Goal: Navigation & Orientation: Find specific page/section

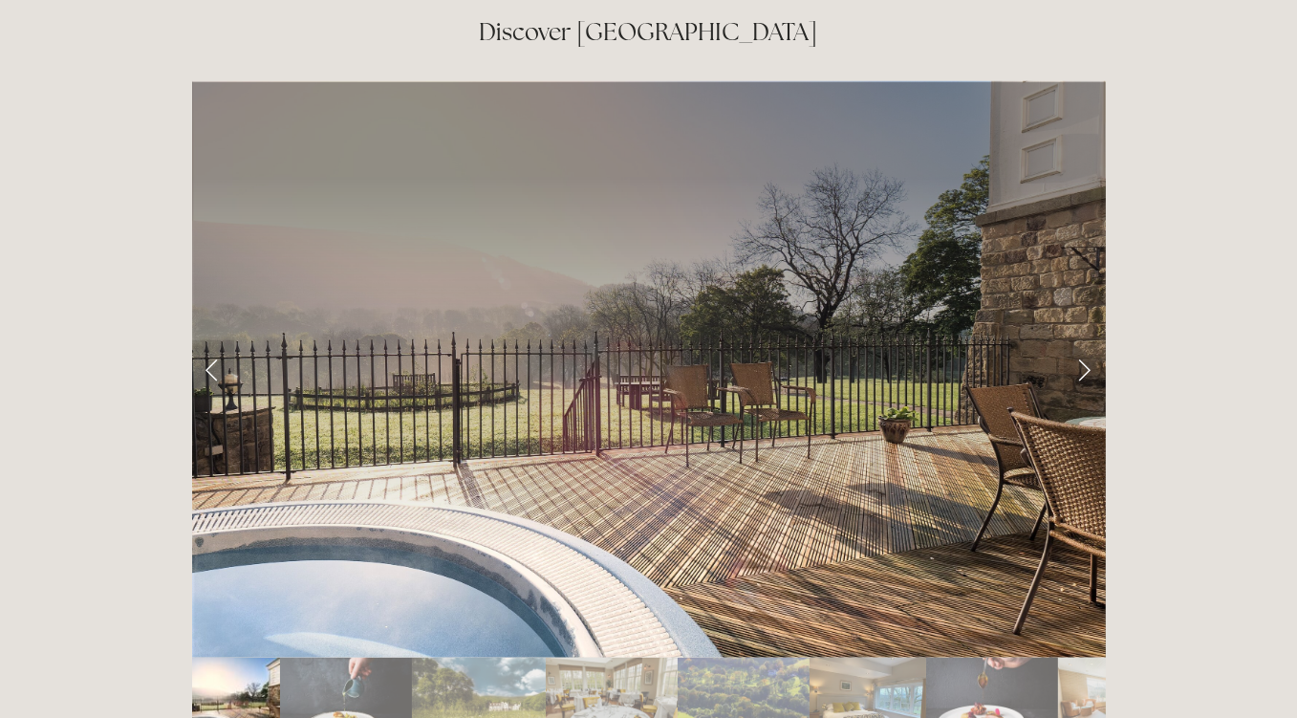
scroll to position [3128, 0]
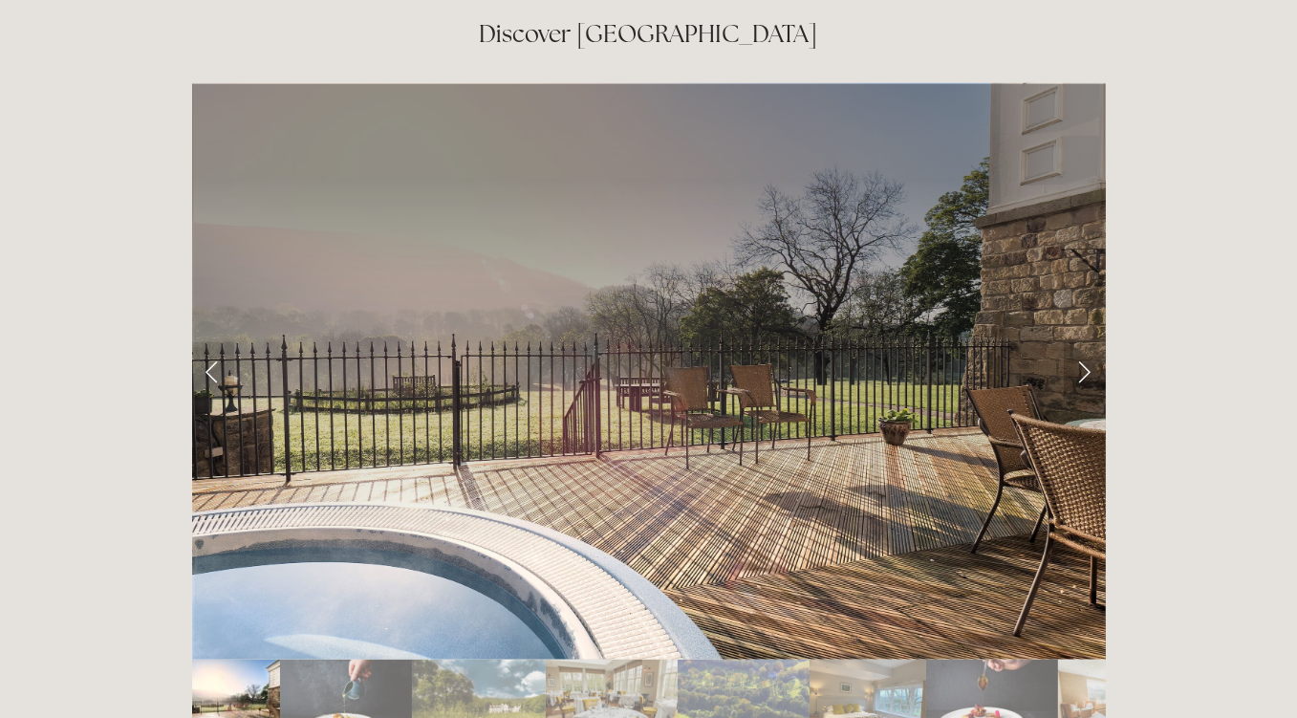
click at [1082, 342] on link "Next Slide" at bounding box center [1085, 370] width 42 height 57
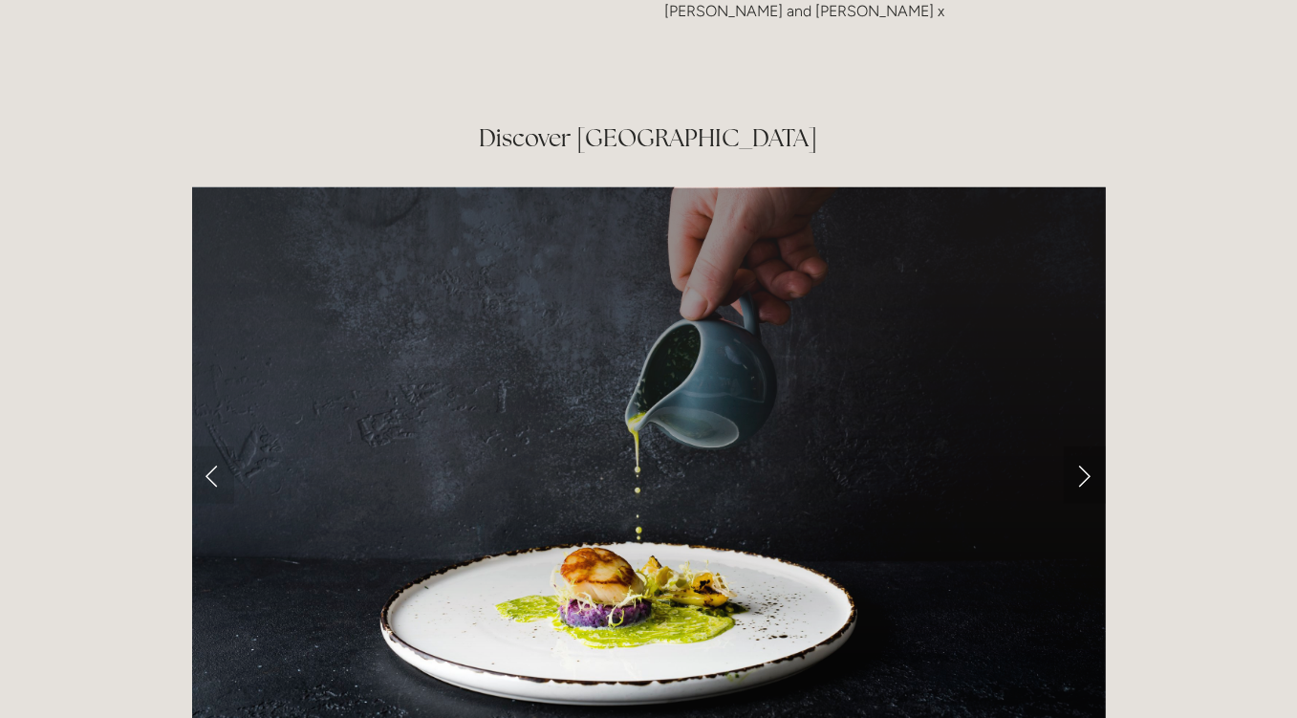
scroll to position [3022, 0]
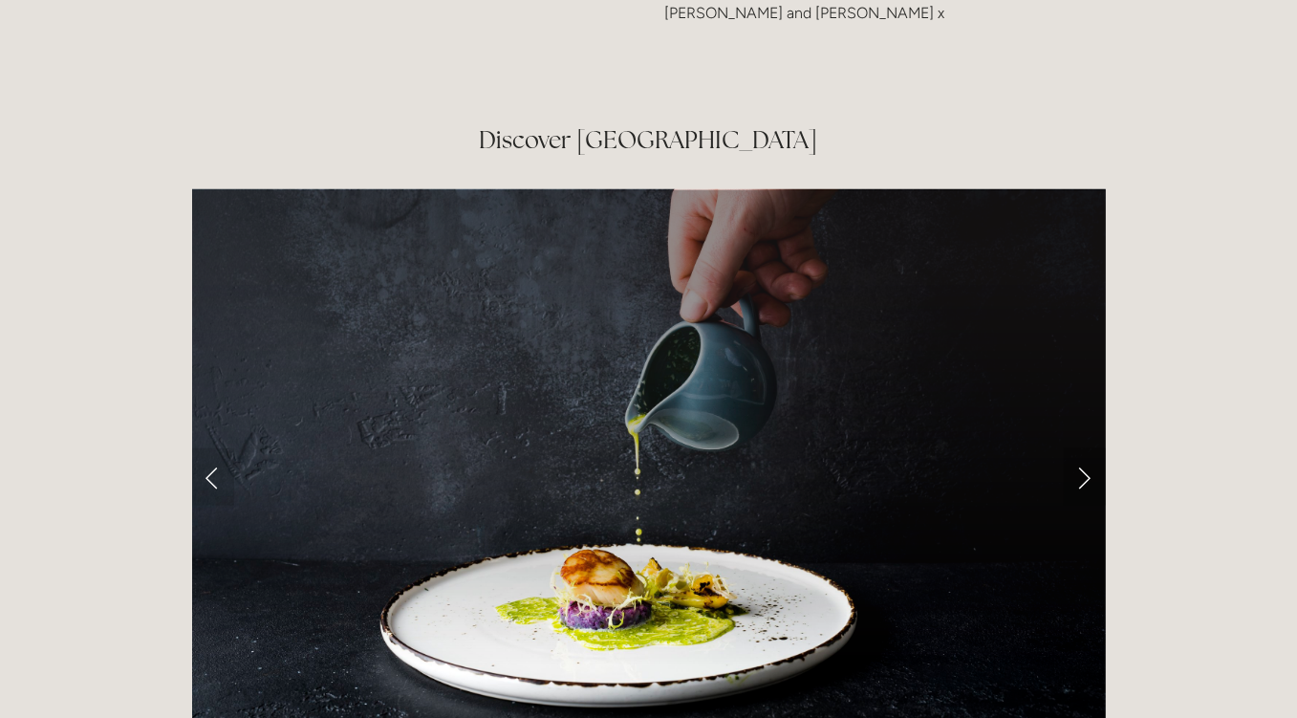
click at [1077, 448] on link "Next Slide" at bounding box center [1085, 476] width 42 height 57
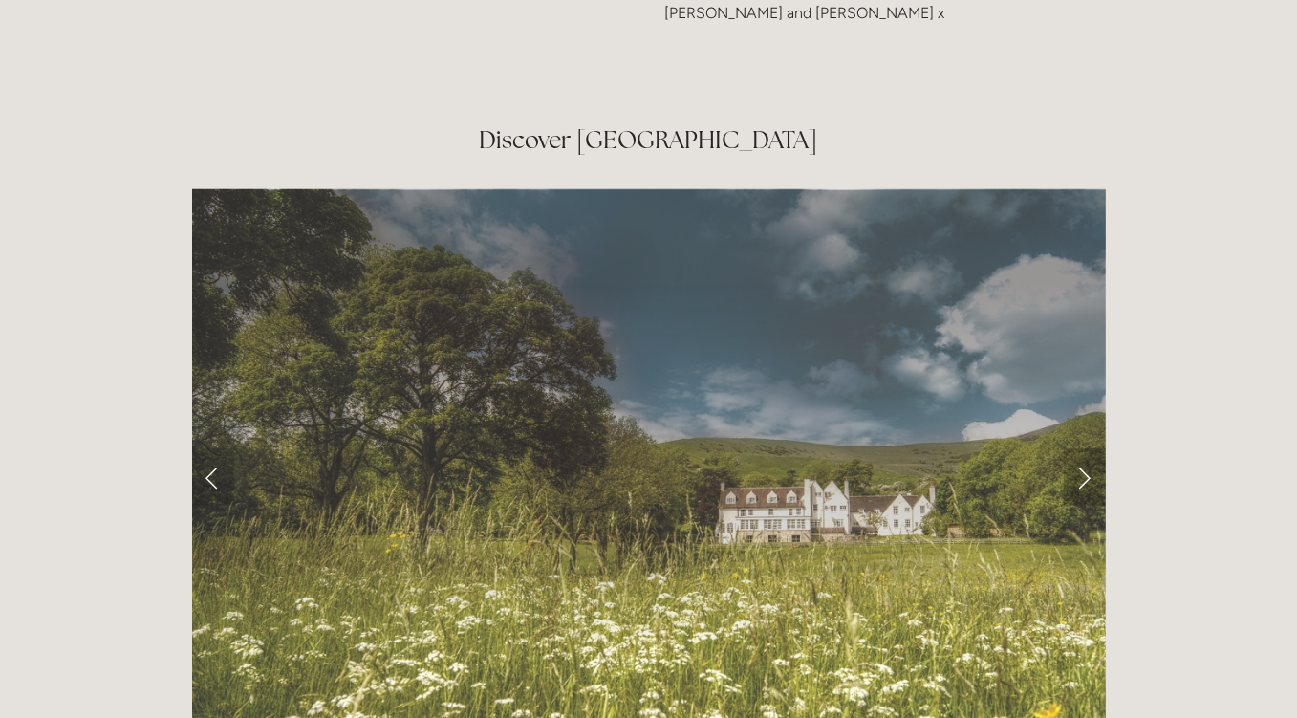
click at [1079, 448] on link "Next Slide" at bounding box center [1085, 476] width 42 height 57
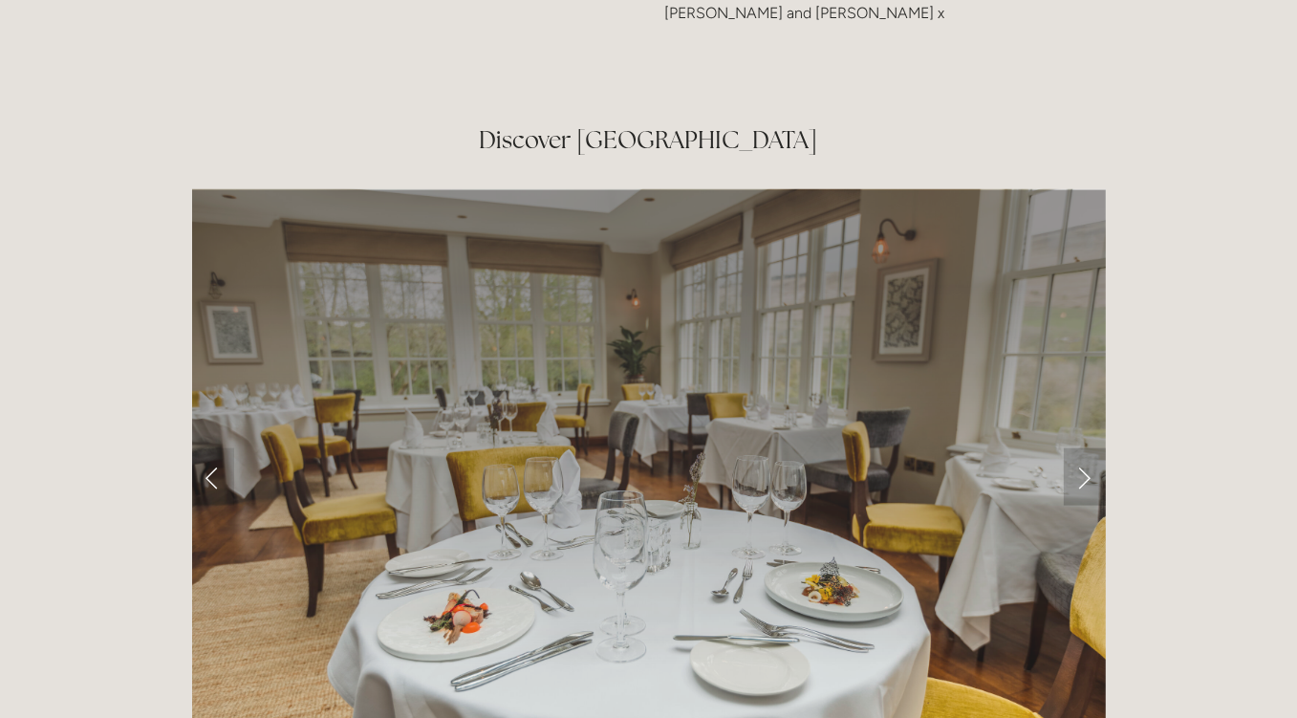
click at [1078, 448] on link "Next Slide" at bounding box center [1085, 476] width 42 height 57
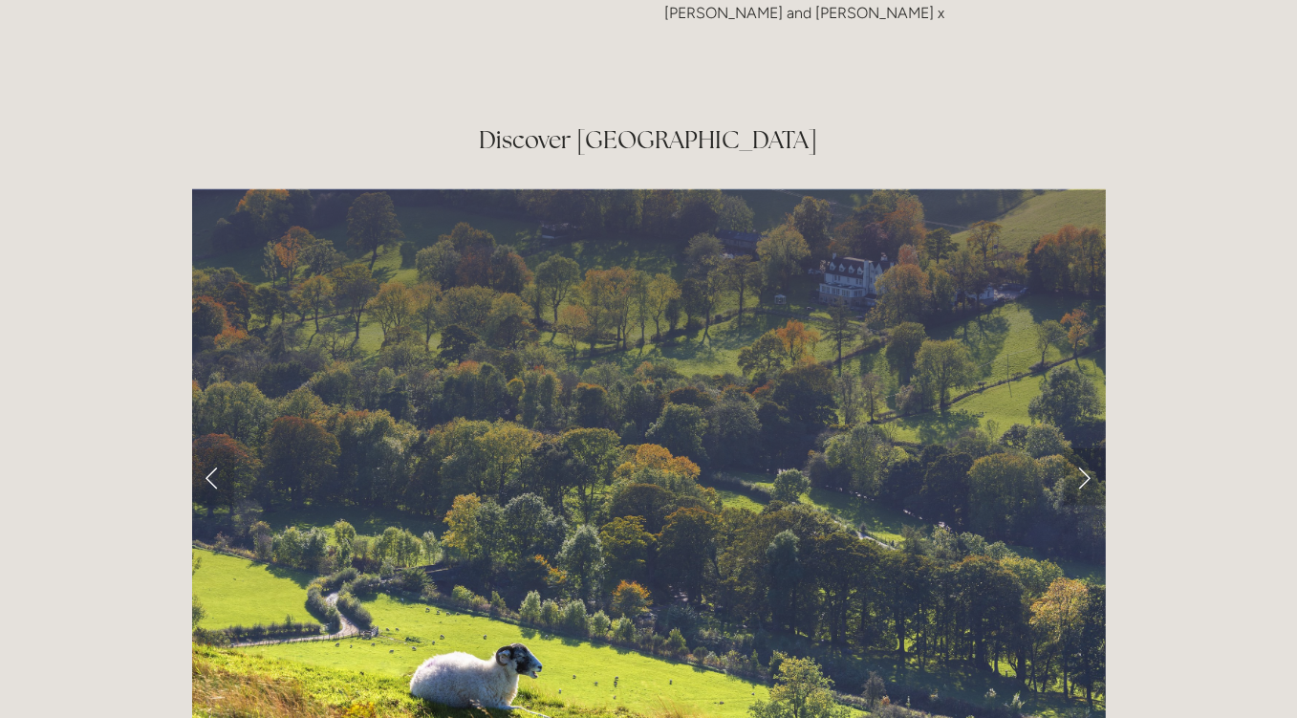
click at [1079, 448] on link "Next Slide" at bounding box center [1085, 476] width 42 height 57
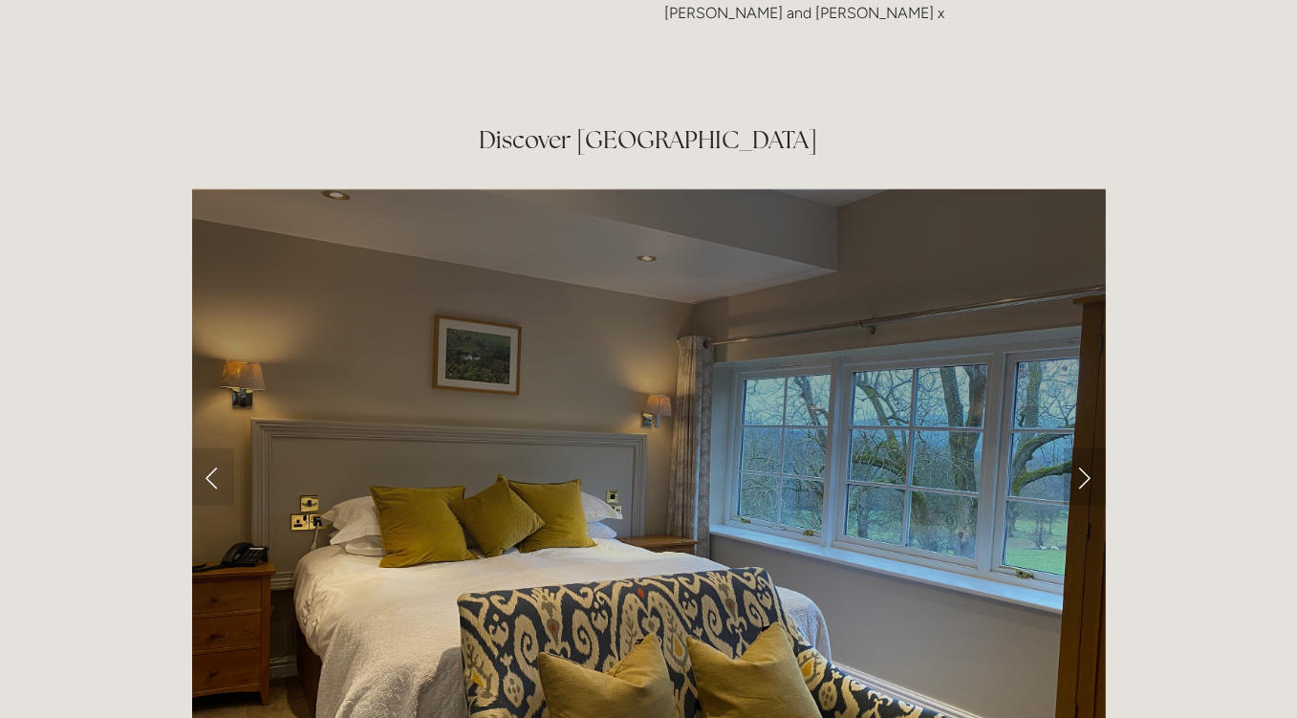
click at [1073, 448] on link "Next Slide" at bounding box center [1085, 476] width 42 height 57
click at [1068, 448] on link "Next Slide" at bounding box center [1085, 476] width 42 height 57
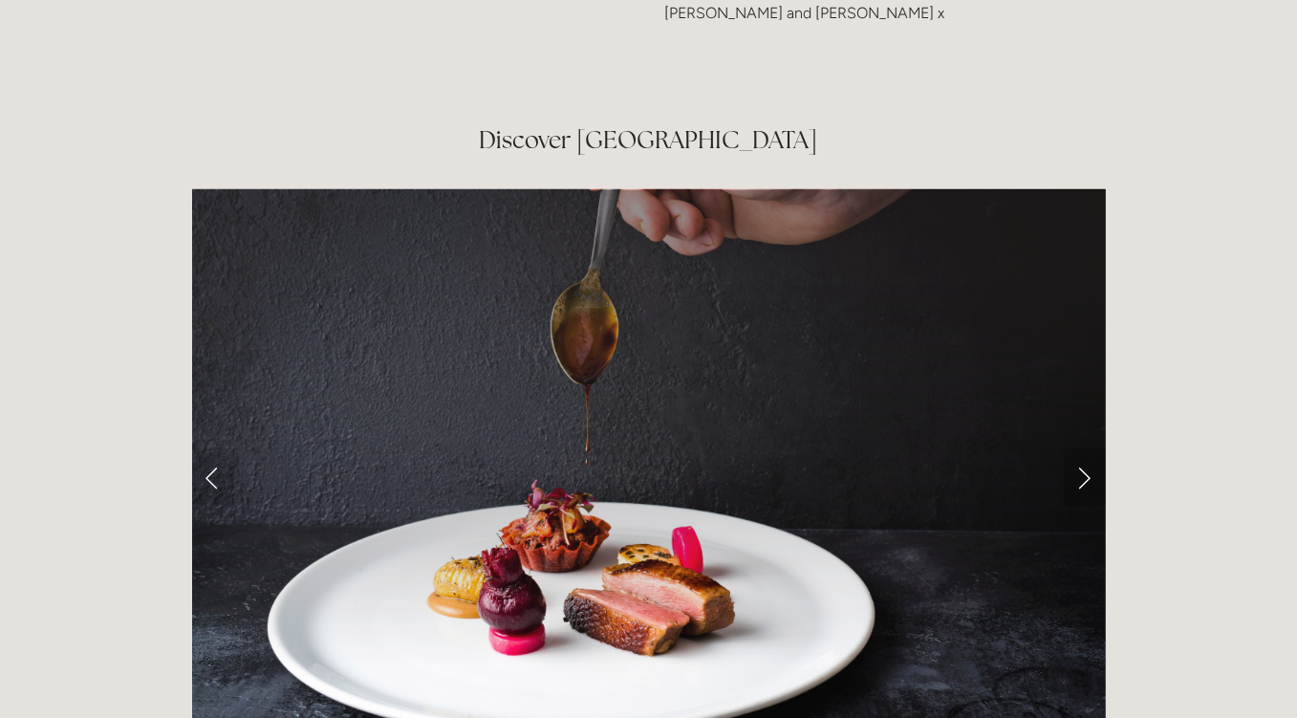
click at [1077, 448] on link "Next Slide" at bounding box center [1085, 476] width 42 height 57
click at [1083, 448] on link "Next Slide" at bounding box center [1085, 476] width 42 height 57
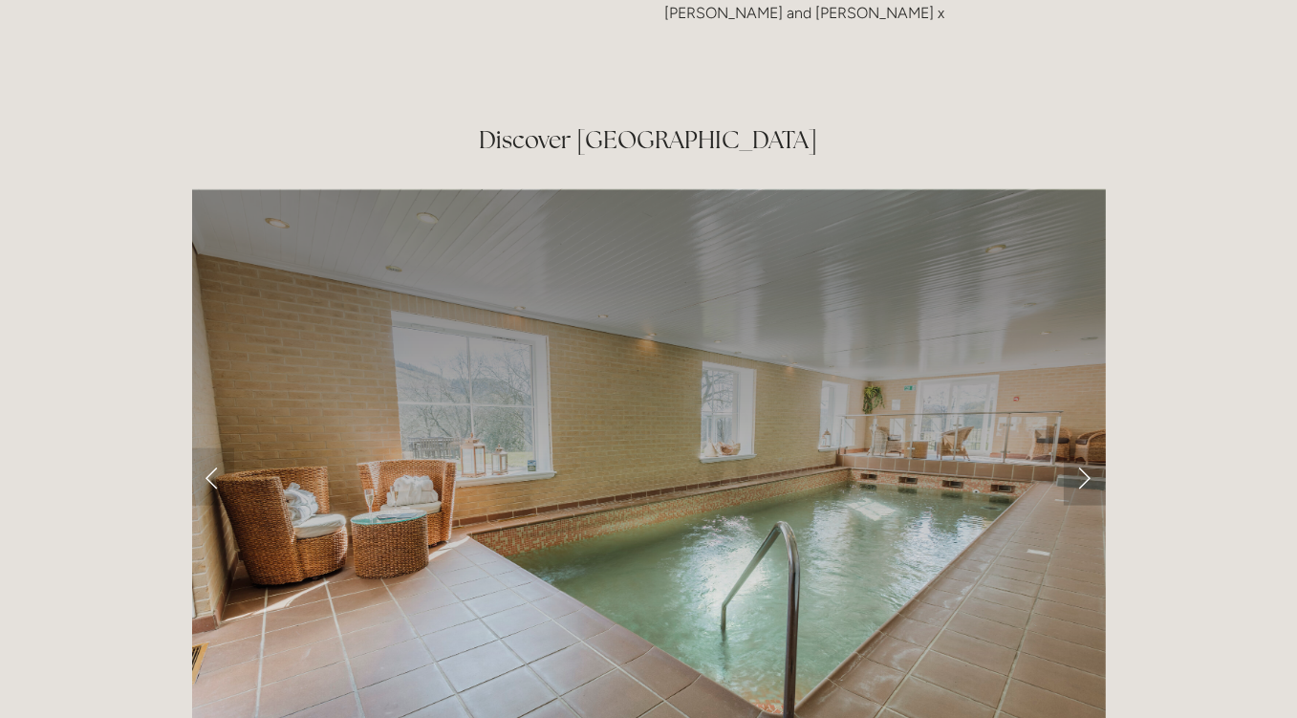
click at [1078, 448] on link "Next Slide" at bounding box center [1085, 476] width 42 height 57
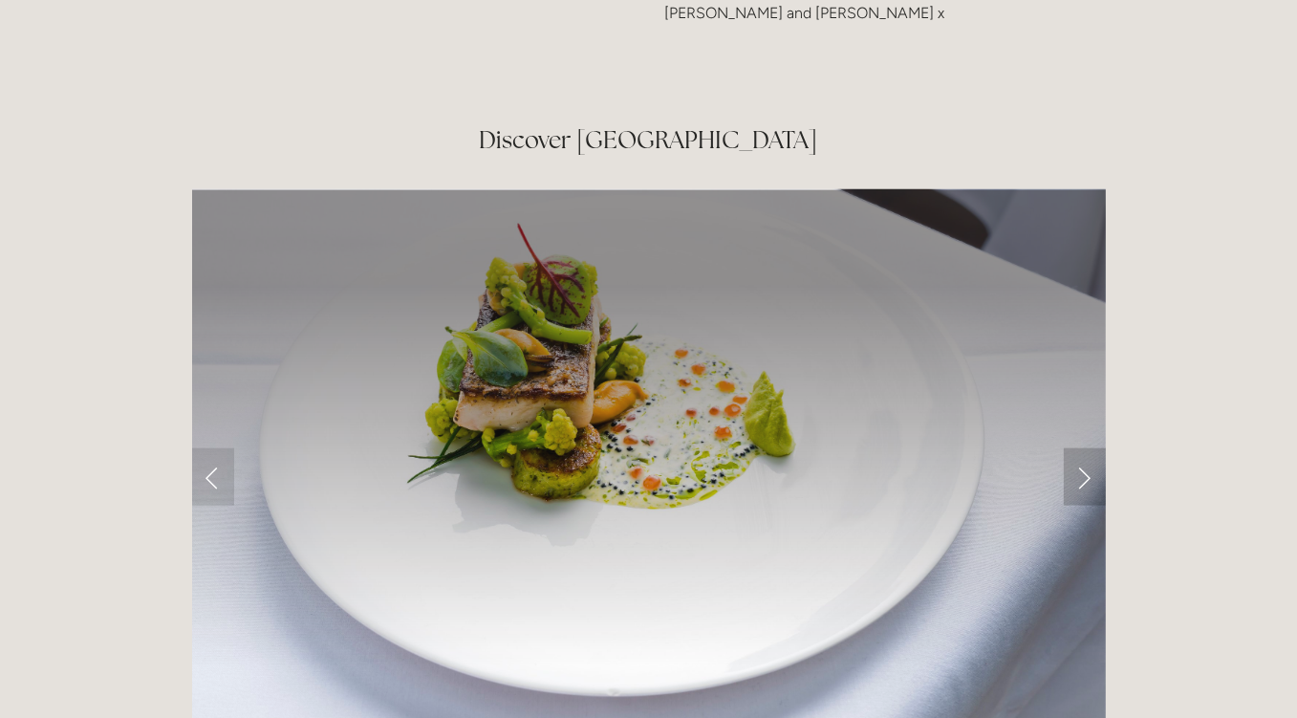
click at [1082, 448] on link "Next Slide" at bounding box center [1085, 476] width 42 height 57
click at [1085, 448] on link "Next Slide" at bounding box center [1085, 476] width 42 height 57
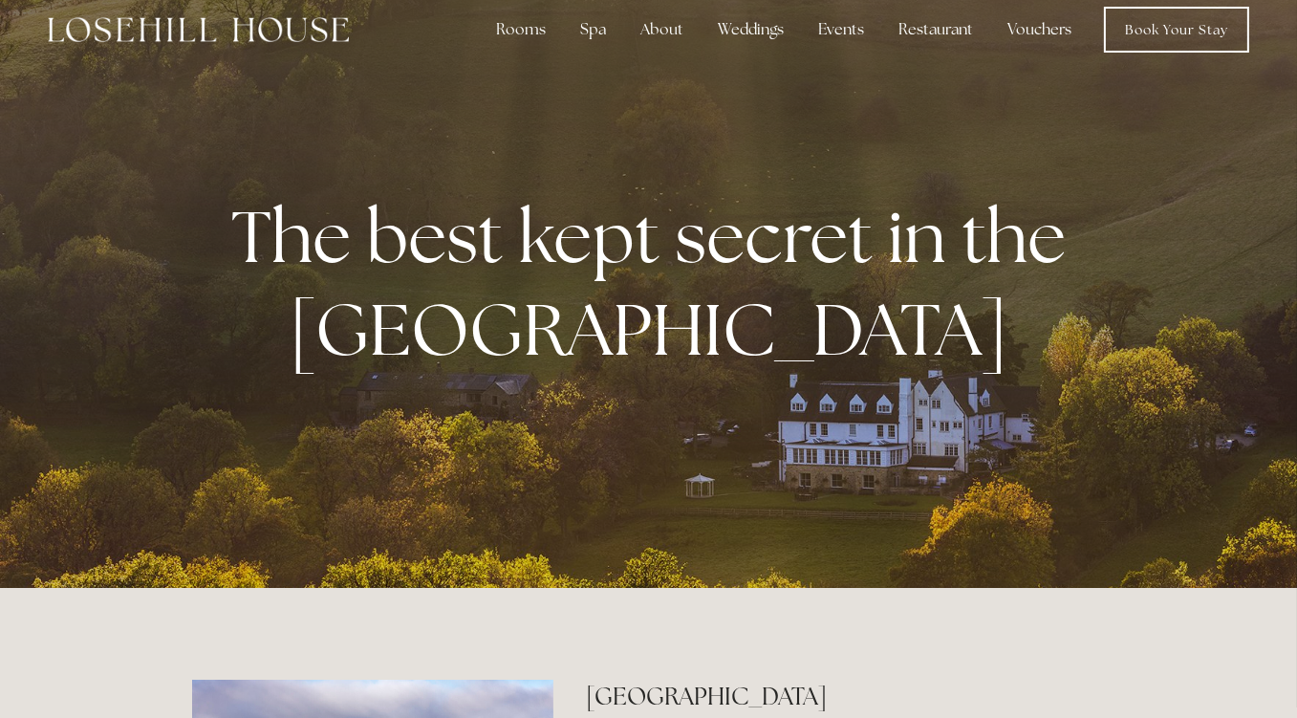
scroll to position [16, 0]
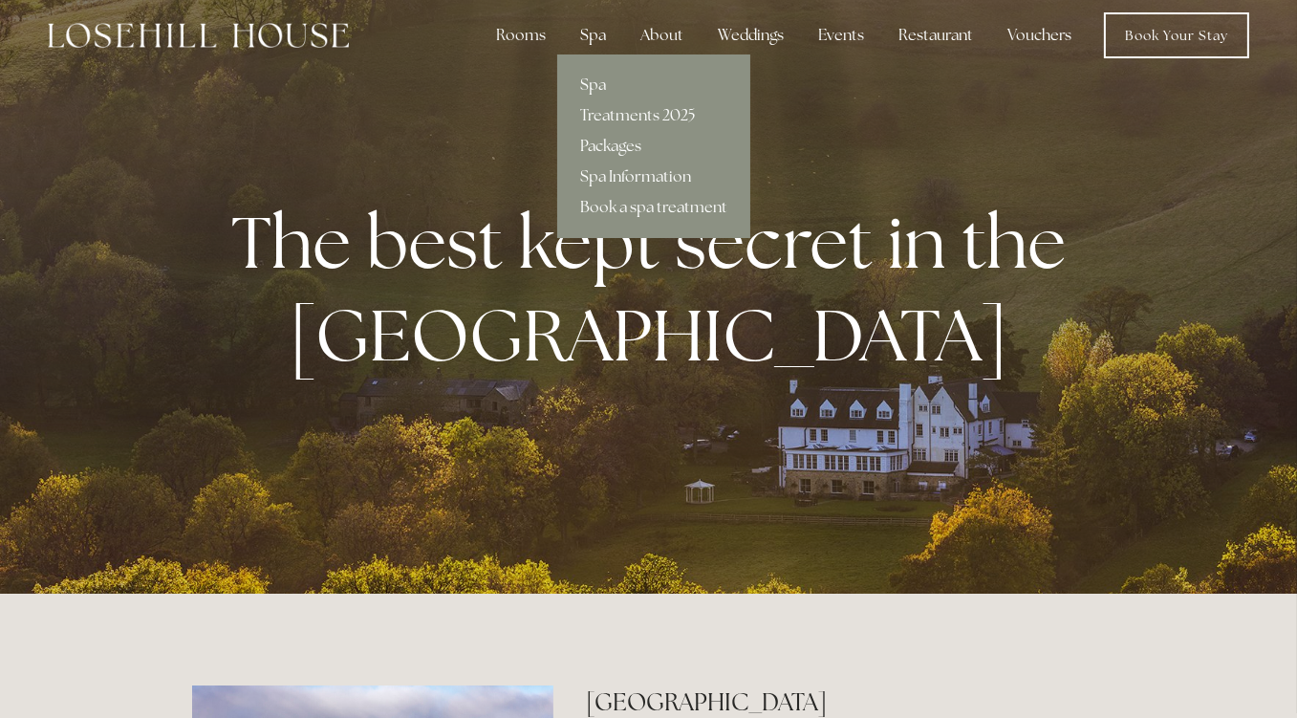
click at [599, 48] on div "Spa" at bounding box center [593, 35] width 56 height 38
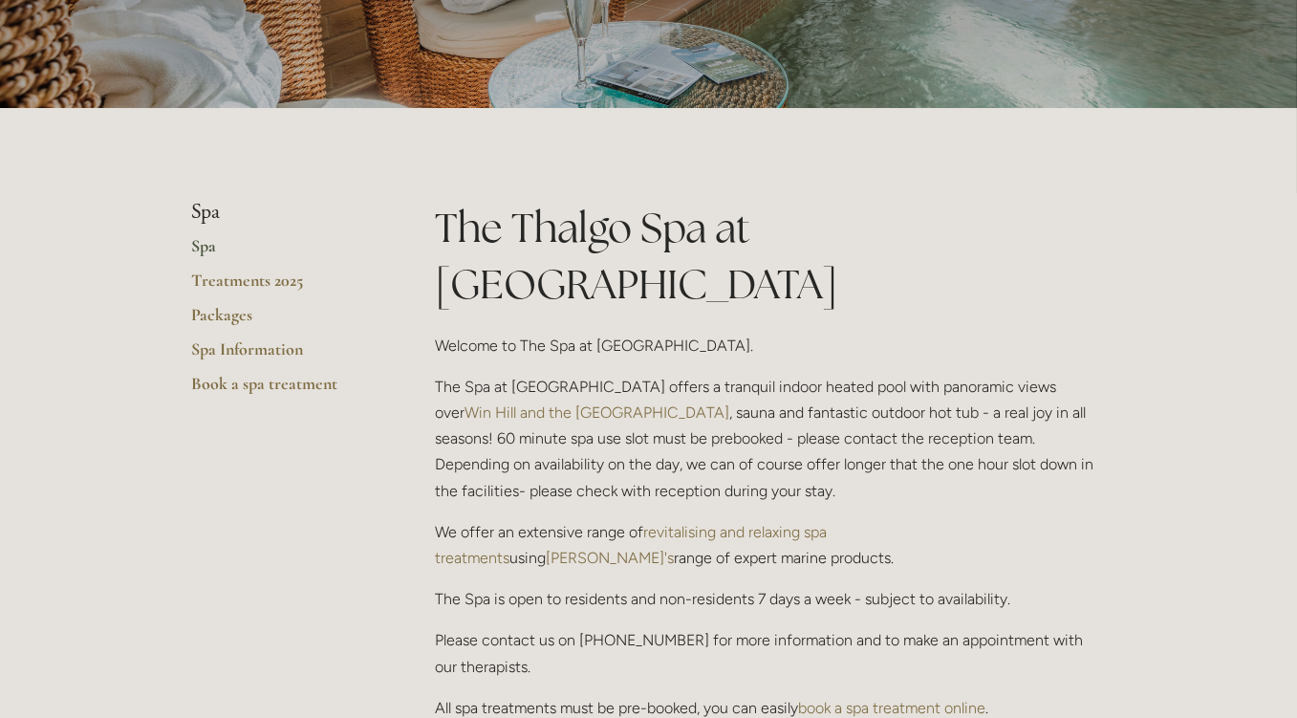
scroll to position [287, 0]
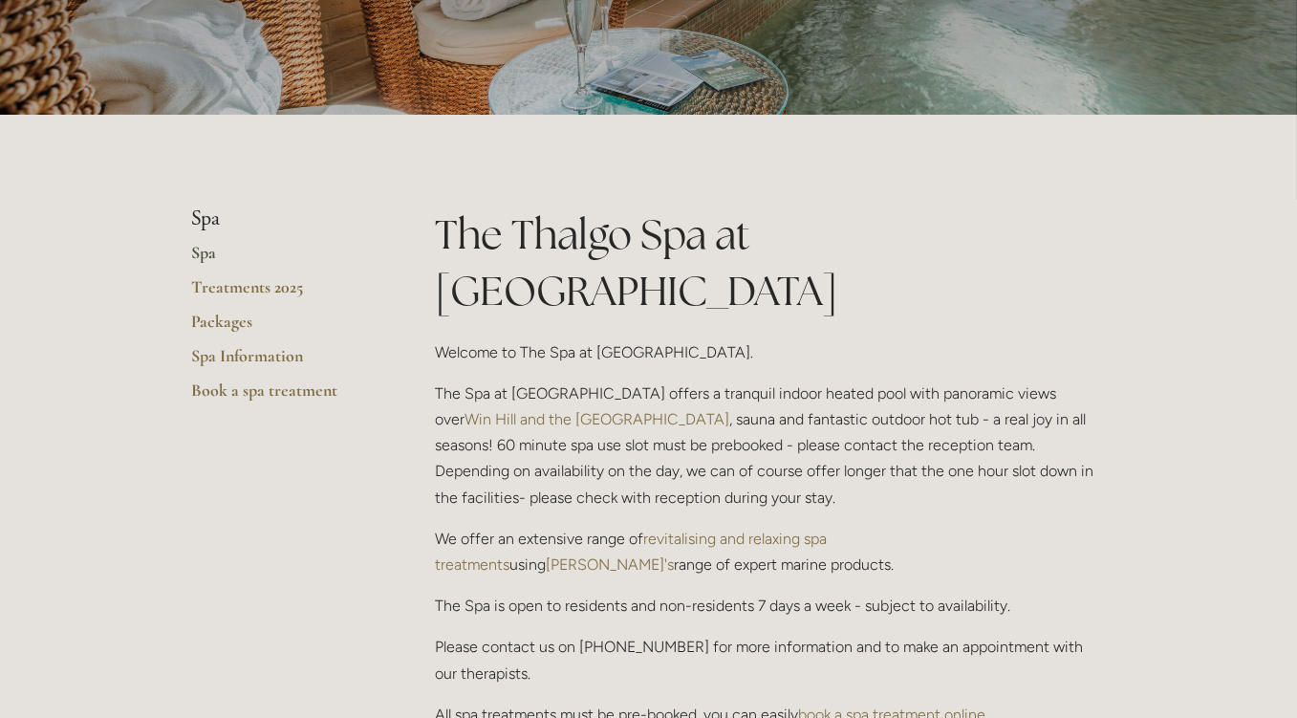
click at [202, 254] on link "Spa" at bounding box center [283, 259] width 183 height 34
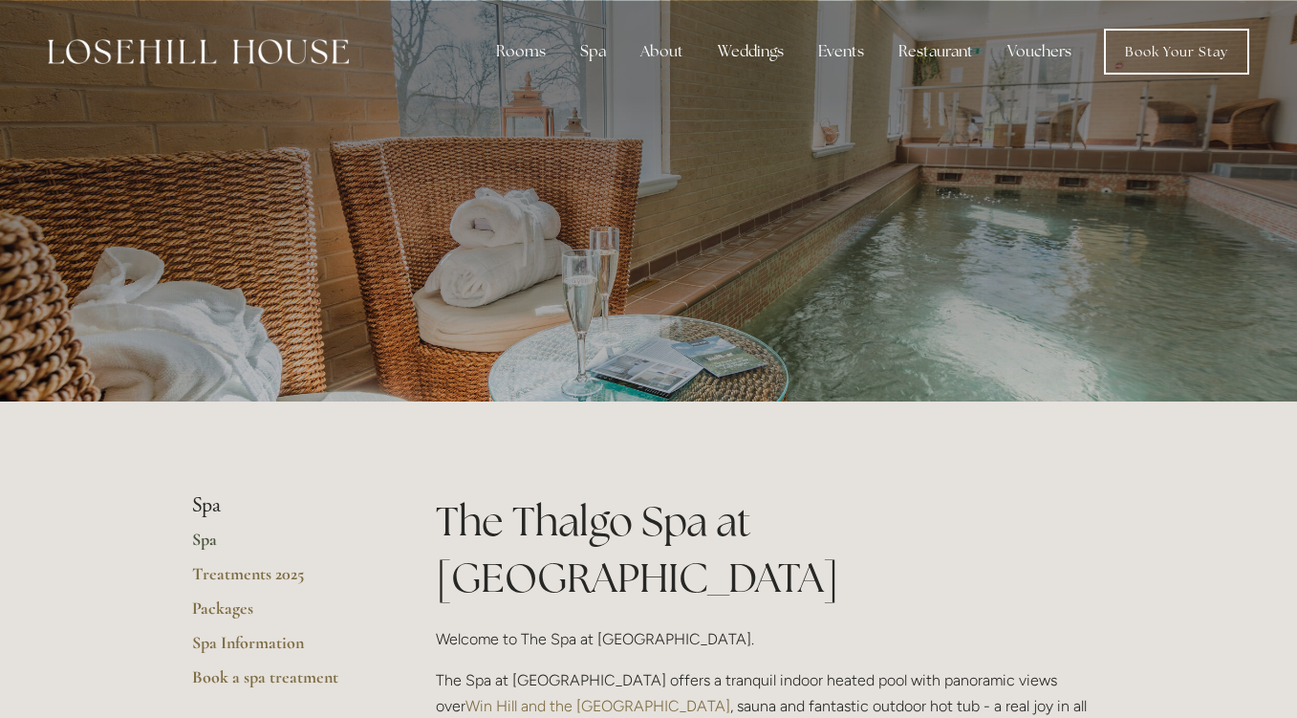
scroll to position [62, 0]
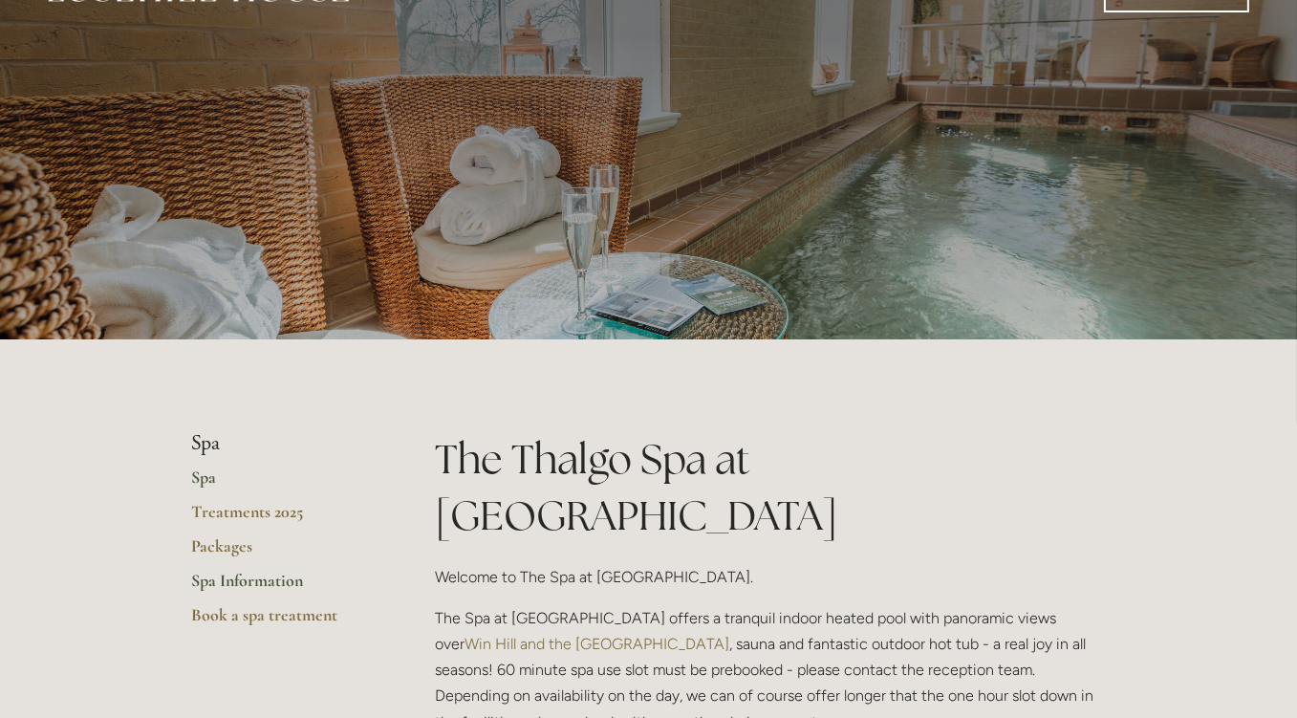
click at [211, 588] on link "Spa Information" at bounding box center [283, 587] width 183 height 34
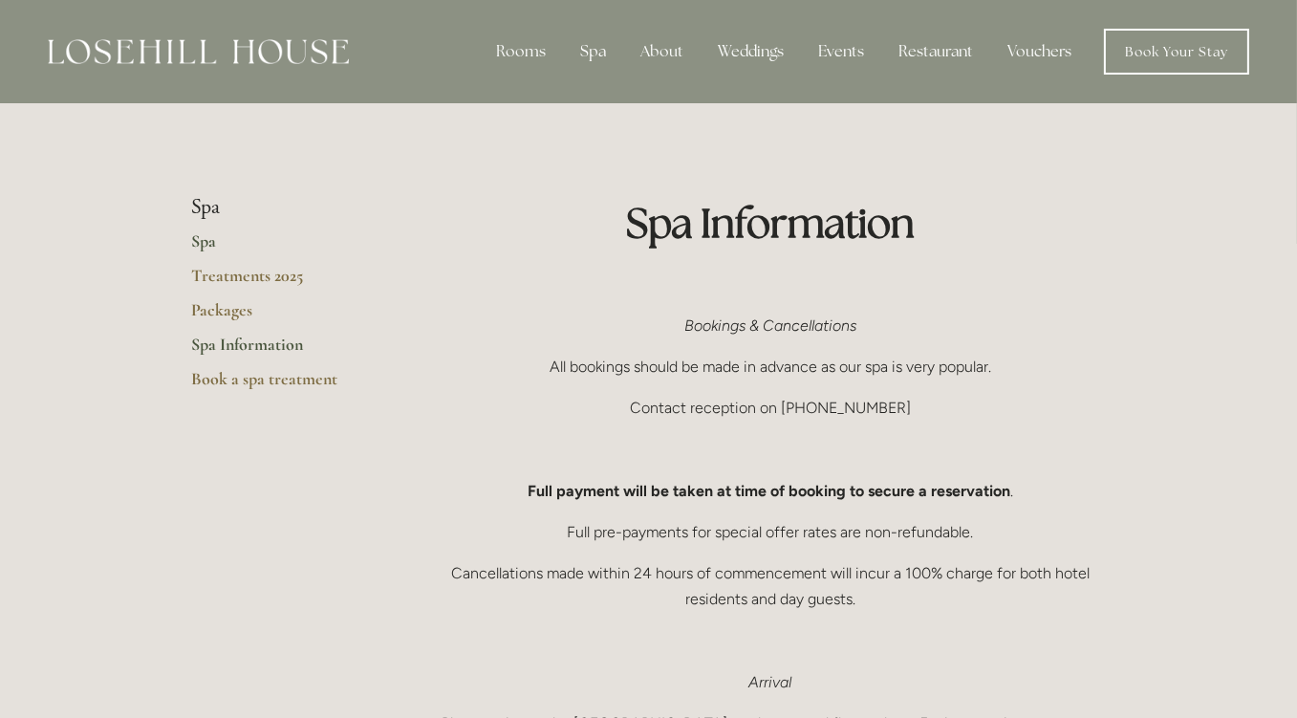
click at [199, 239] on link "Spa" at bounding box center [283, 247] width 183 height 34
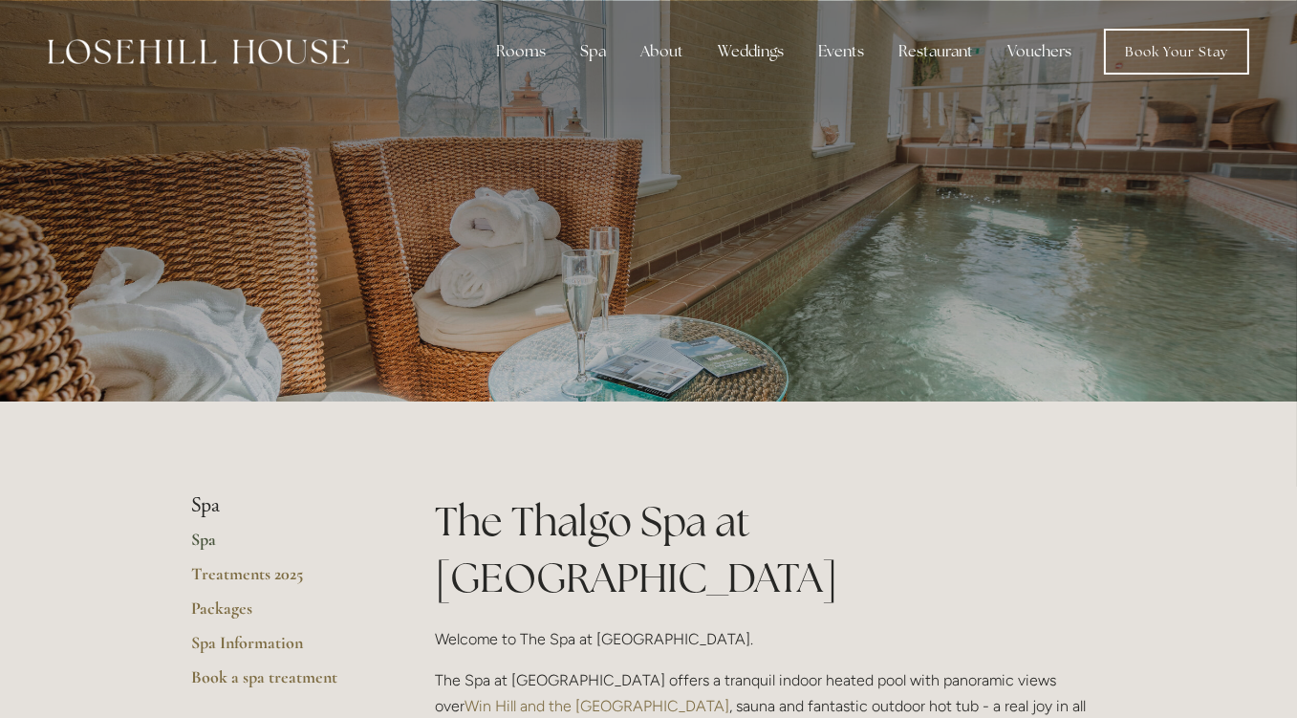
click at [1200, 324] on div at bounding box center [648, 201] width 1297 height 402
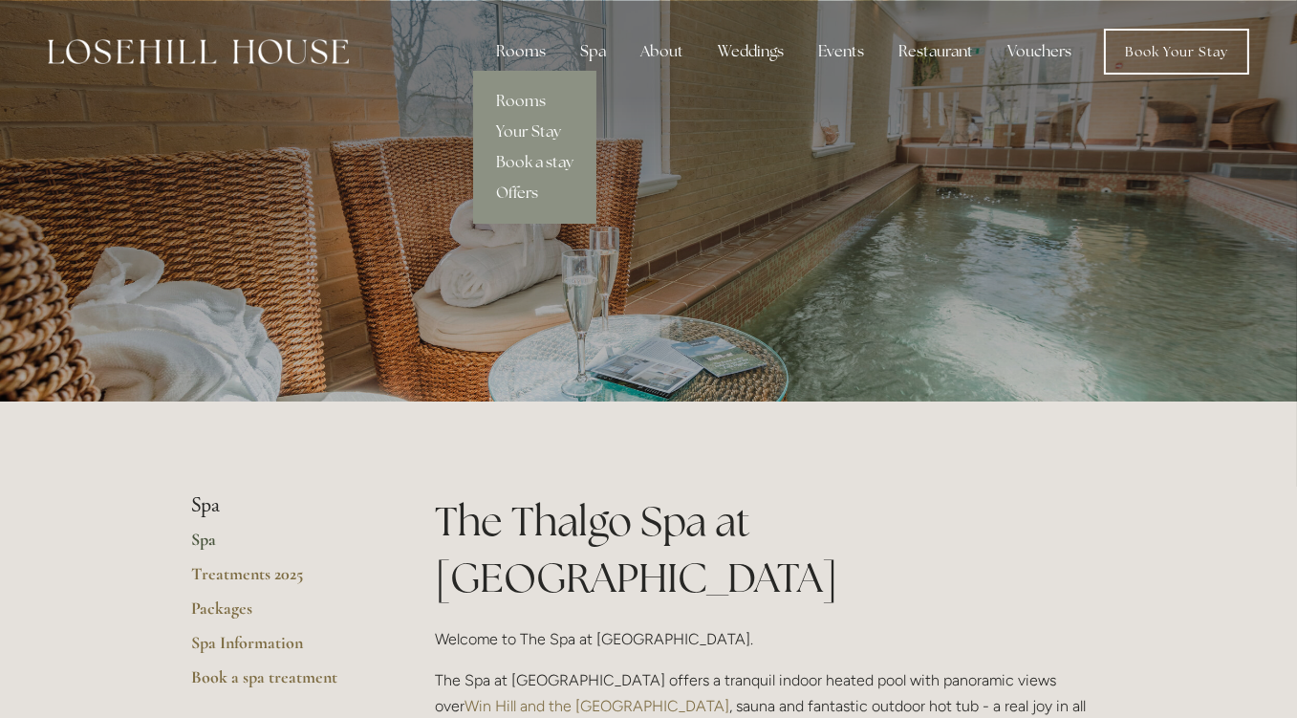
click at [517, 55] on div "Rooms" at bounding box center [521, 52] width 80 height 38
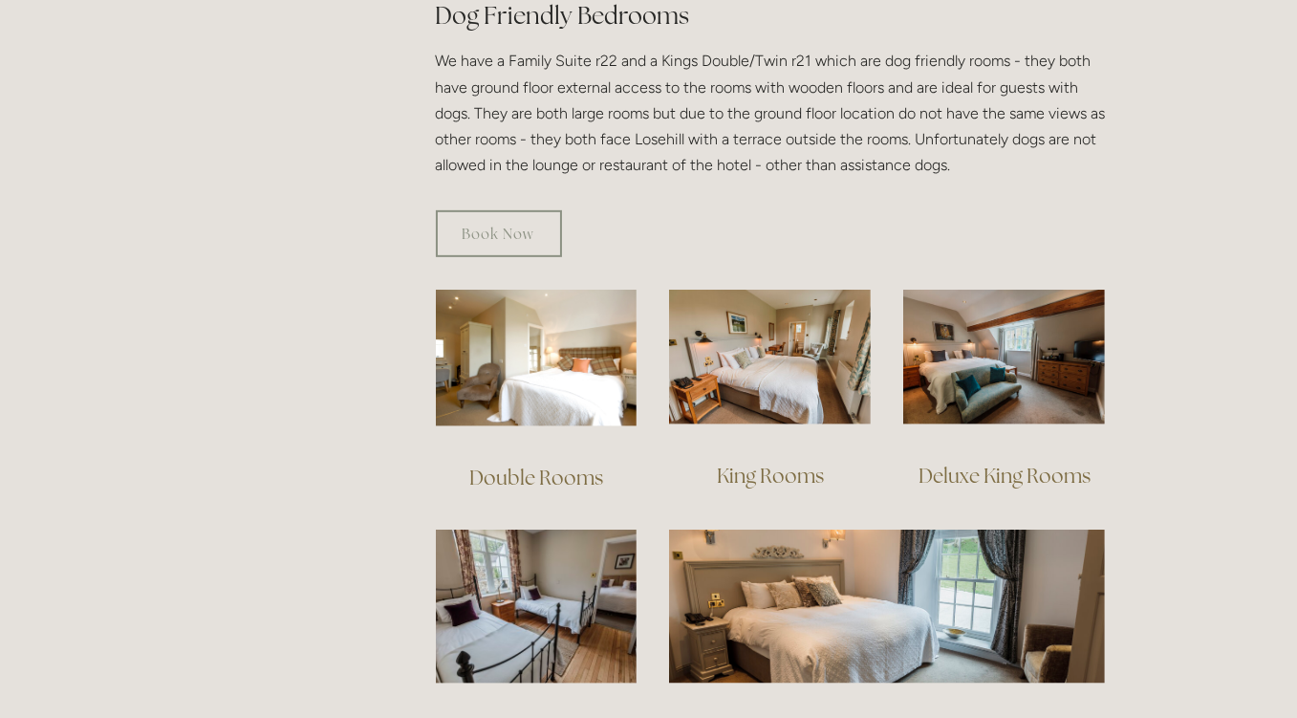
scroll to position [1140, 0]
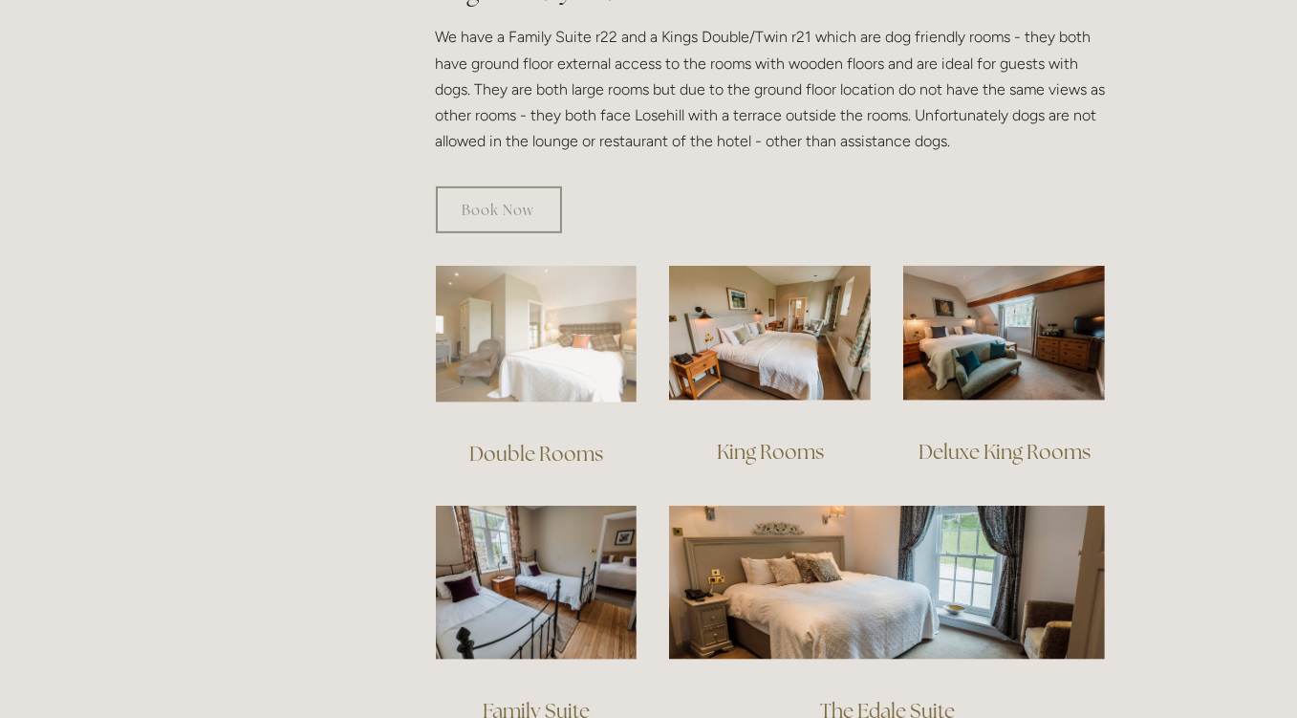
click at [526, 345] on img at bounding box center [537, 334] width 202 height 137
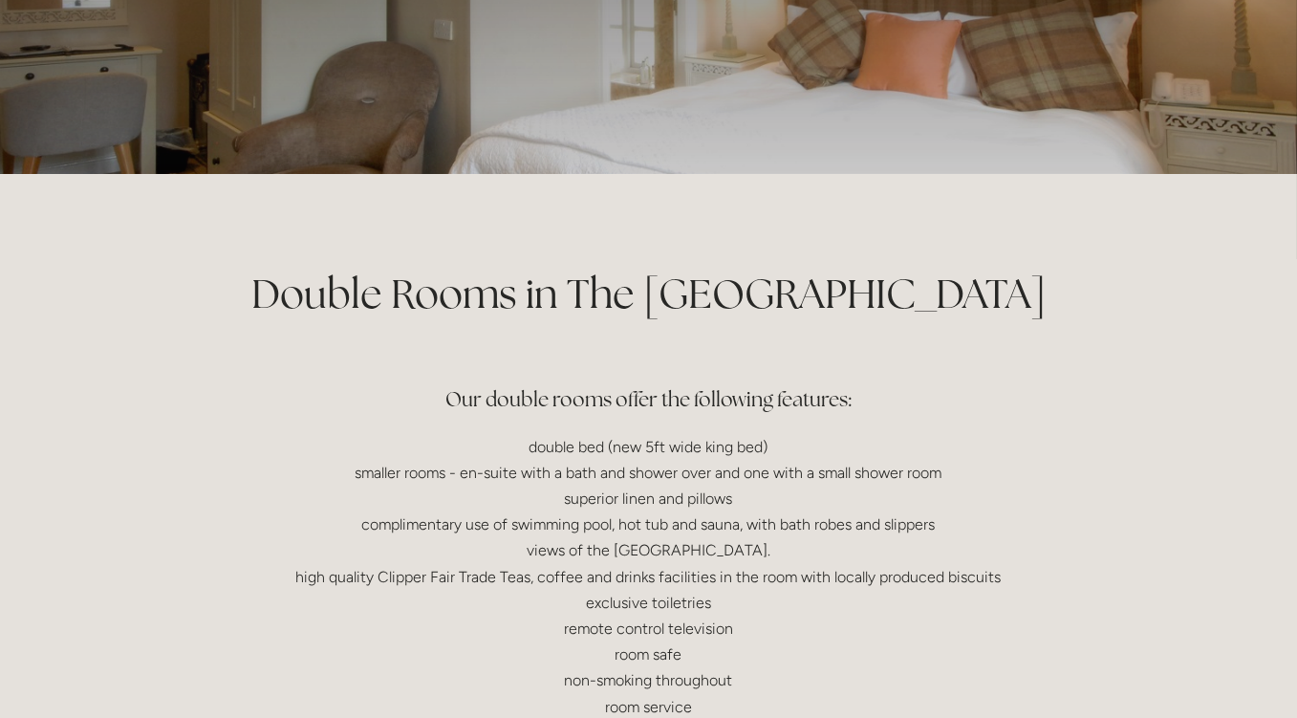
scroll to position [207, 0]
